Goal: Task Accomplishment & Management: Use online tool/utility

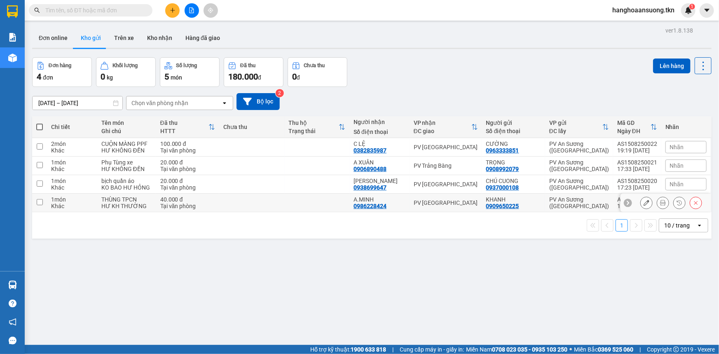
click at [328, 201] on td at bounding box center [316, 203] width 65 height 19
checkbox input "true"
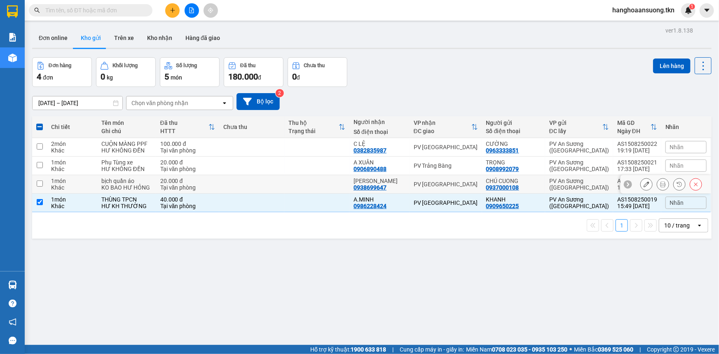
click at [327, 187] on td at bounding box center [316, 184] width 65 height 19
checkbox input "true"
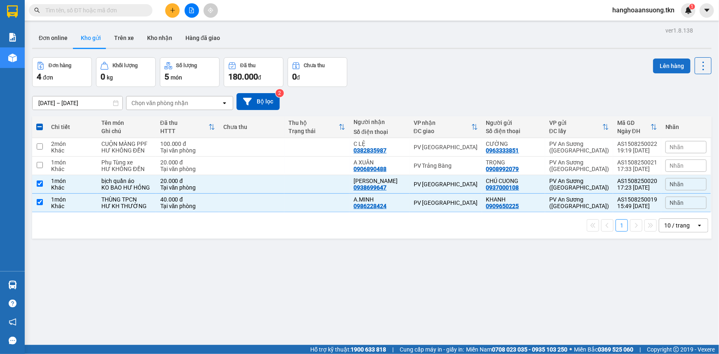
click at [662, 62] on button "Lên hàng" at bounding box center [671, 65] width 37 height 15
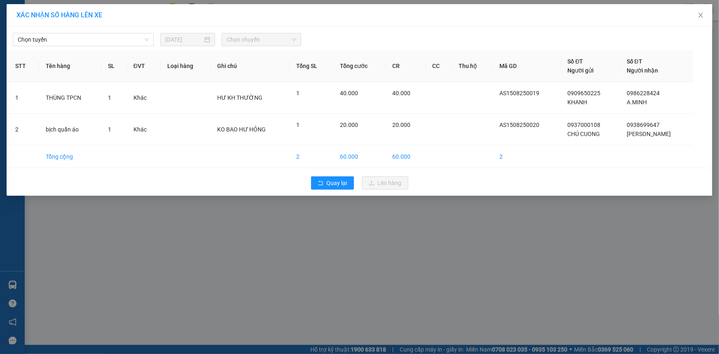
click at [90, 39] on span "Chọn tuyến" at bounding box center [83, 39] width 131 height 12
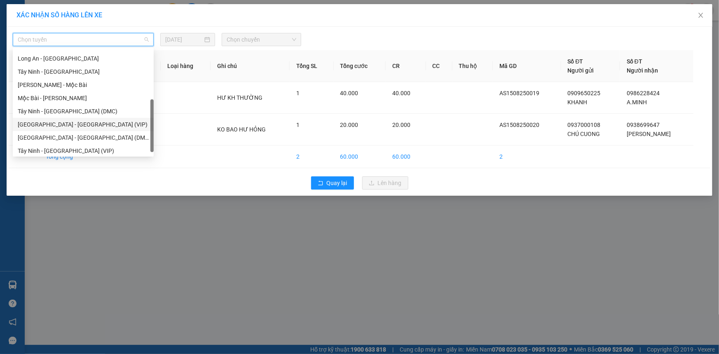
scroll to position [39, 0]
click at [93, 122] on div "[GEOGRAPHIC_DATA] - [GEOGRAPHIC_DATA] (VIP)" at bounding box center [83, 122] width 131 height 9
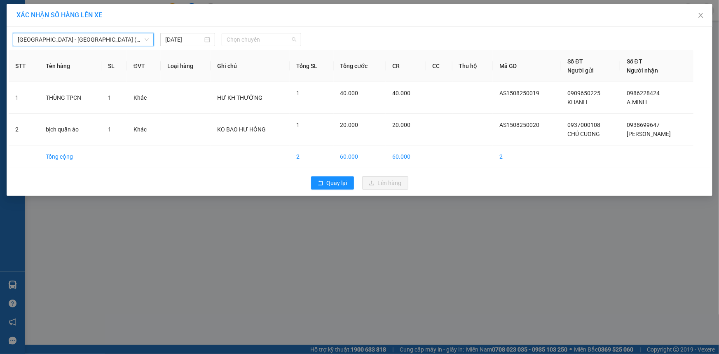
click at [246, 38] on span "Chọn chuyến" at bounding box center [262, 39] width 70 height 12
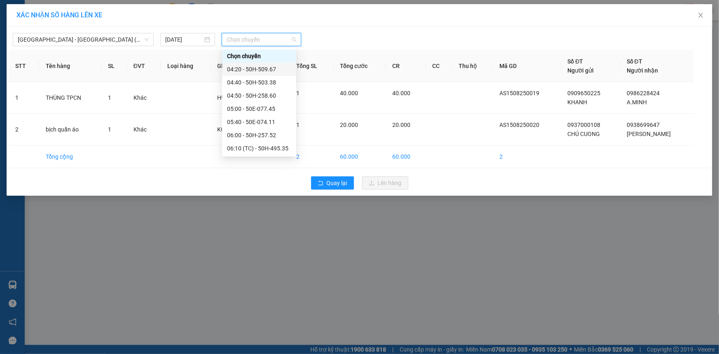
click at [280, 68] on div "04:20 - 50H-509.67" at bounding box center [259, 69] width 64 height 9
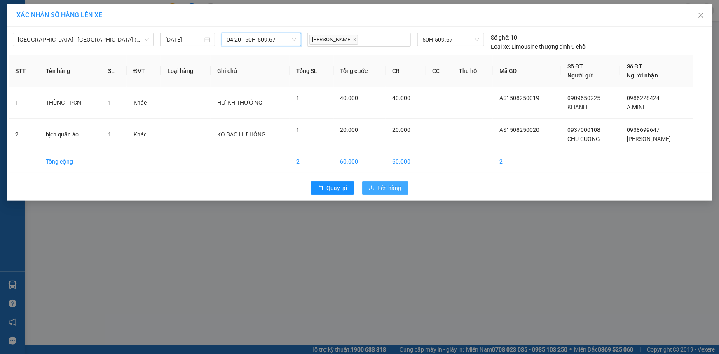
click at [391, 187] on span "Lên hàng" at bounding box center [390, 187] width 24 height 9
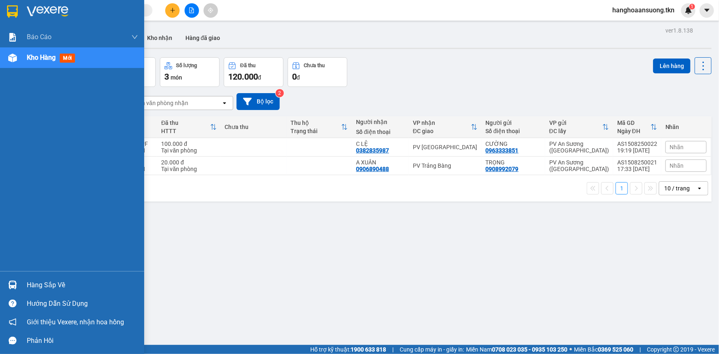
click at [15, 284] on img at bounding box center [12, 284] width 9 height 9
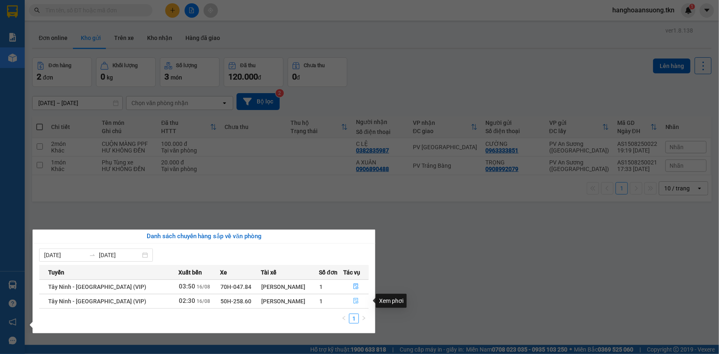
click at [353, 302] on icon "file-done" at bounding box center [355, 301] width 5 height 6
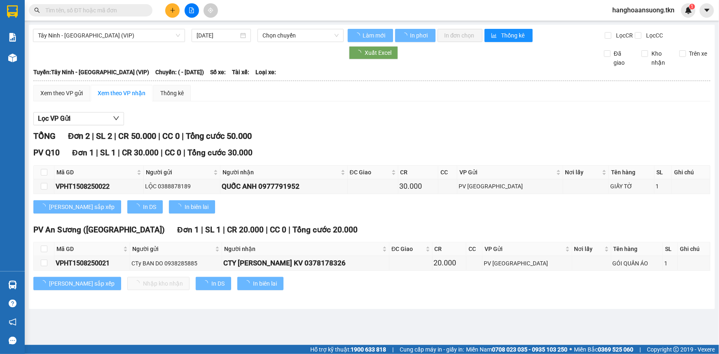
type input "[DATE]"
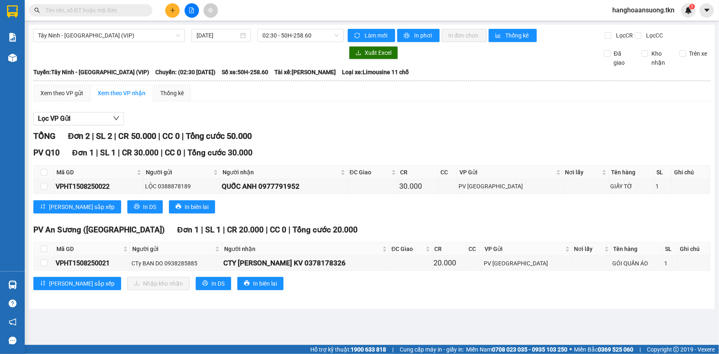
click at [412, 317] on main "Tây Ninh - [GEOGRAPHIC_DATA] (VIP) [DATE] 02:30 - 50H-258.60 Làm mới In phơi In…" at bounding box center [359, 172] width 719 height 345
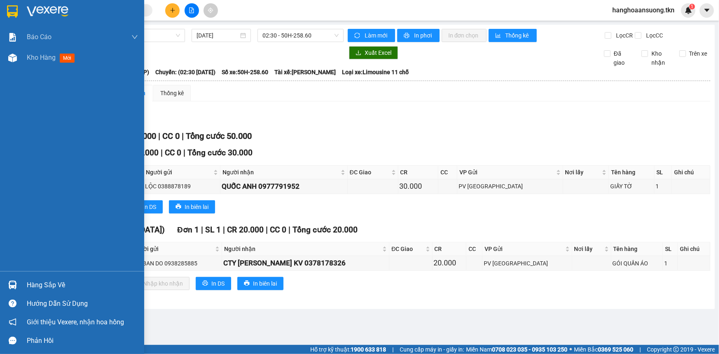
click at [10, 9] on img at bounding box center [12, 11] width 11 height 12
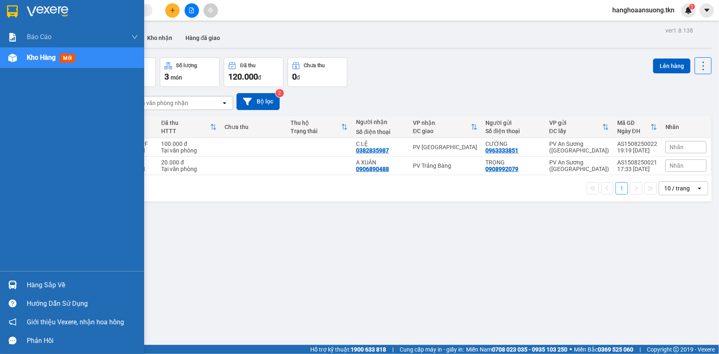
click at [13, 285] on img at bounding box center [12, 284] width 9 height 9
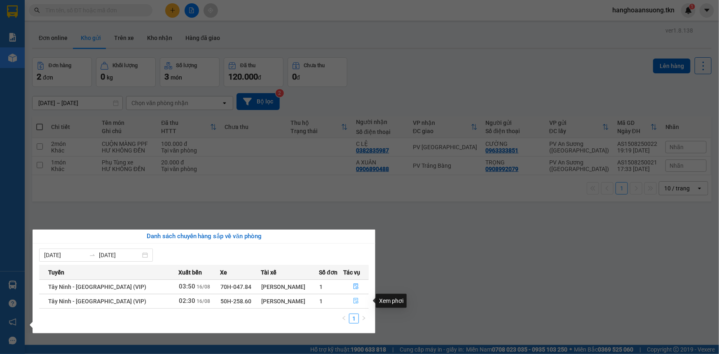
click at [353, 301] on icon "file-done" at bounding box center [356, 301] width 6 height 6
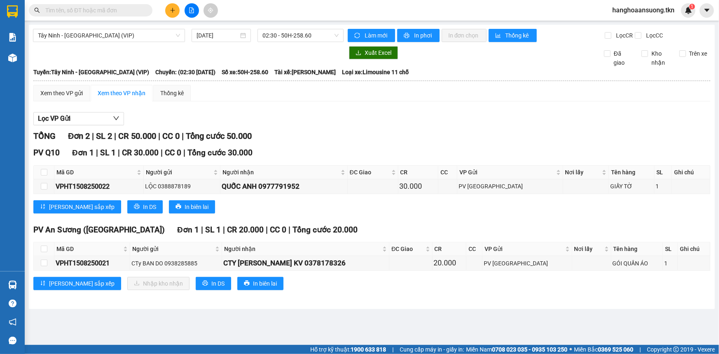
click at [42, 248] on input "checkbox" at bounding box center [44, 248] width 7 height 7
checkbox input "true"
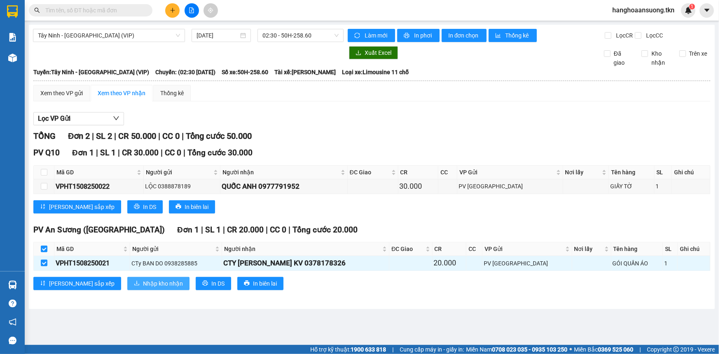
click at [143, 284] on span "Nhập kho nhận" at bounding box center [163, 283] width 40 height 9
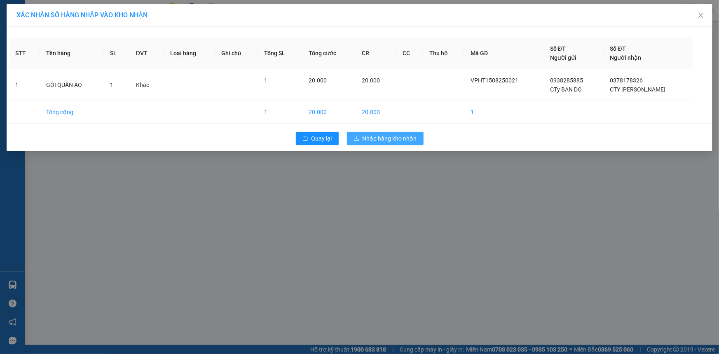
click at [390, 138] on span "Nhập hàng kho nhận" at bounding box center [389, 138] width 54 height 9
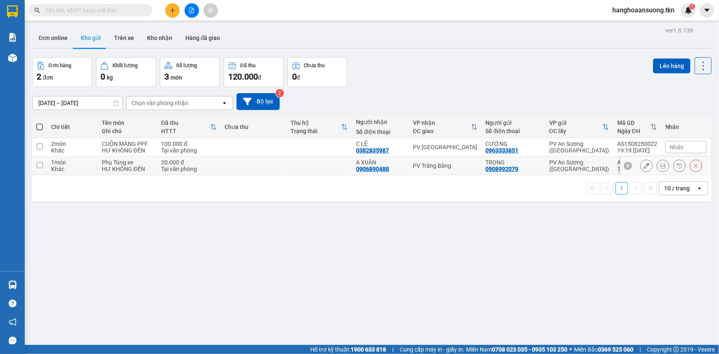
click at [467, 165] on div "PV Trảng Bàng" at bounding box center [445, 165] width 65 height 7
checkbox input "true"
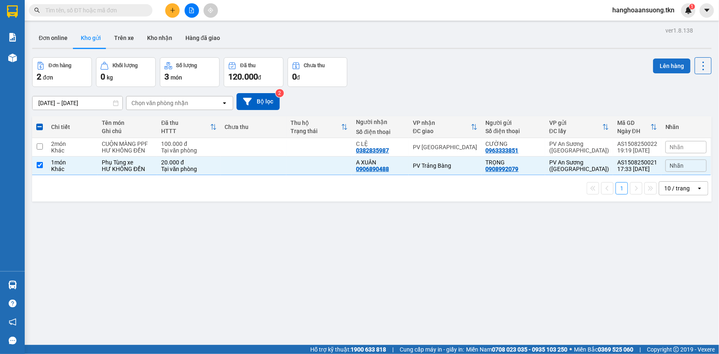
click at [663, 66] on button "Lên hàng" at bounding box center [671, 65] width 37 height 15
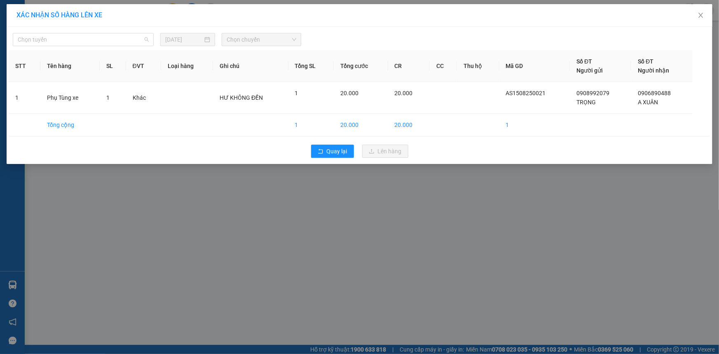
click at [84, 39] on span "Chọn tuyến" at bounding box center [83, 39] width 131 height 12
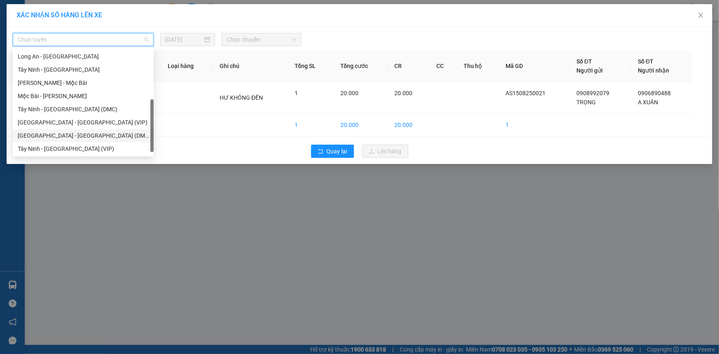
scroll to position [39, 0]
click at [95, 122] on div "[GEOGRAPHIC_DATA] - [GEOGRAPHIC_DATA] (VIP)" at bounding box center [83, 122] width 131 height 9
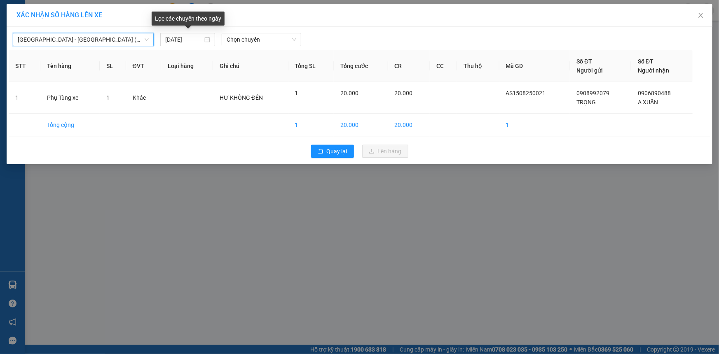
click at [185, 42] on input "[DATE]" at bounding box center [183, 39] width 37 height 9
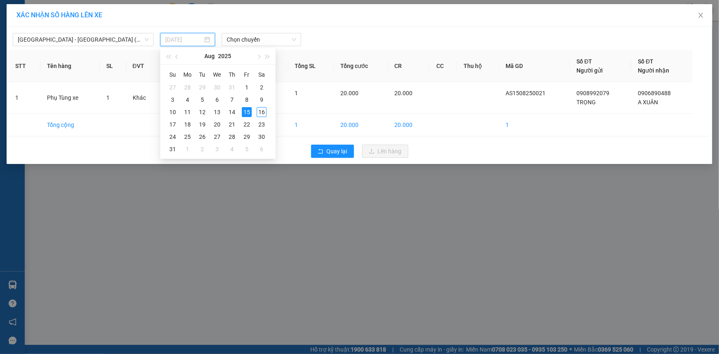
click at [261, 108] on div "16" at bounding box center [262, 112] width 10 height 10
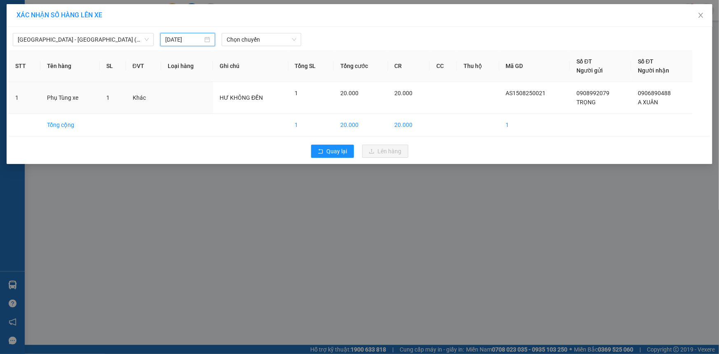
type input "[DATE]"
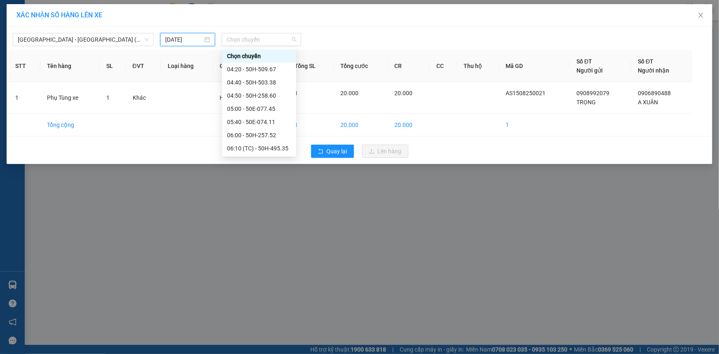
click at [242, 42] on span "Chọn chuyến" at bounding box center [262, 39] width 70 height 12
click at [279, 97] on div "04:50 - 50H-258.60" at bounding box center [259, 95] width 64 height 9
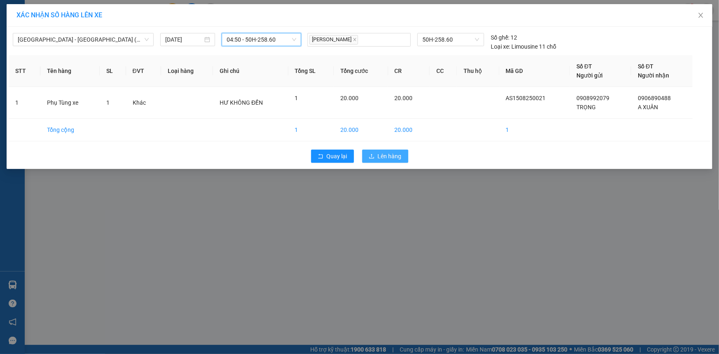
click at [380, 154] on span "Lên hàng" at bounding box center [390, 156] width 24 height 9
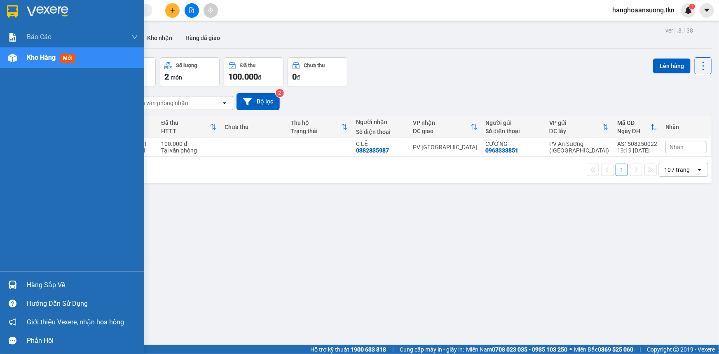
click at [13, 283] on img at bounding box center [12, 284] width 9 height 9
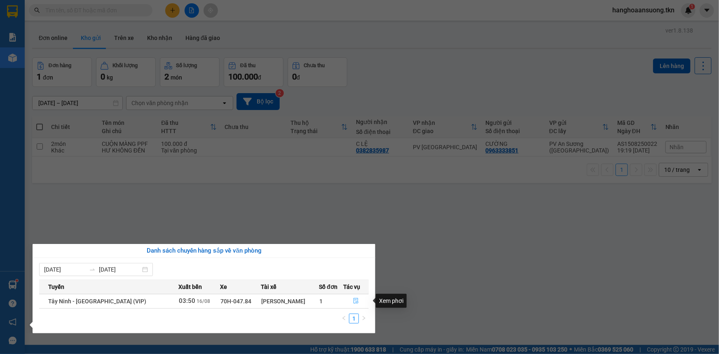
click at [353, 300] on icon "file-done" at bounding box center [356, 301] width 6 height 6
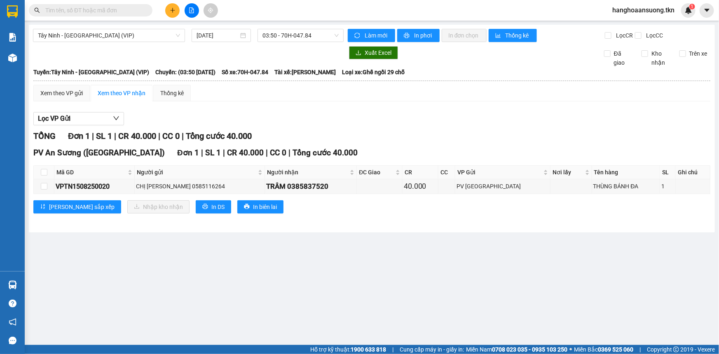
click at [40, 170] on th at bounding box center [44, 173] width 21 height 14
click at [43, 172] on input "checkbox" at bounding box center [44, 172] width 7 height 7
checkbox input "true"
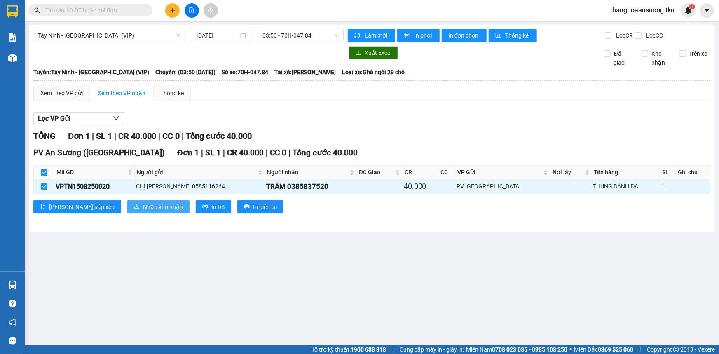
click at [143, 204] on span "Nhập kho nhận" at bounding box center [163, 206] width 40 height 9
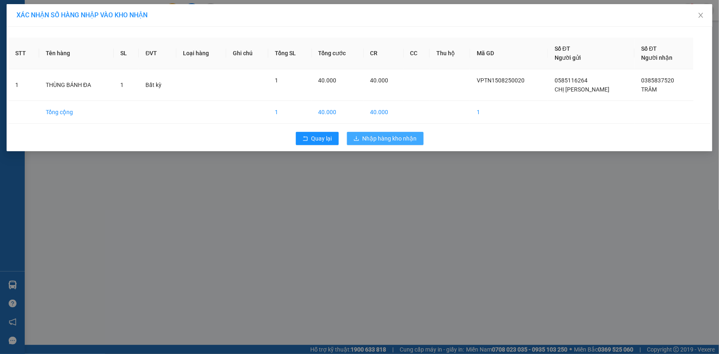
click at [397, 139] on span "Nhập hàng kho nhận" at bounding box center [389, 138] width 54 height 9
